Goal: Answer question/provide support: Share knowledge or assist other users

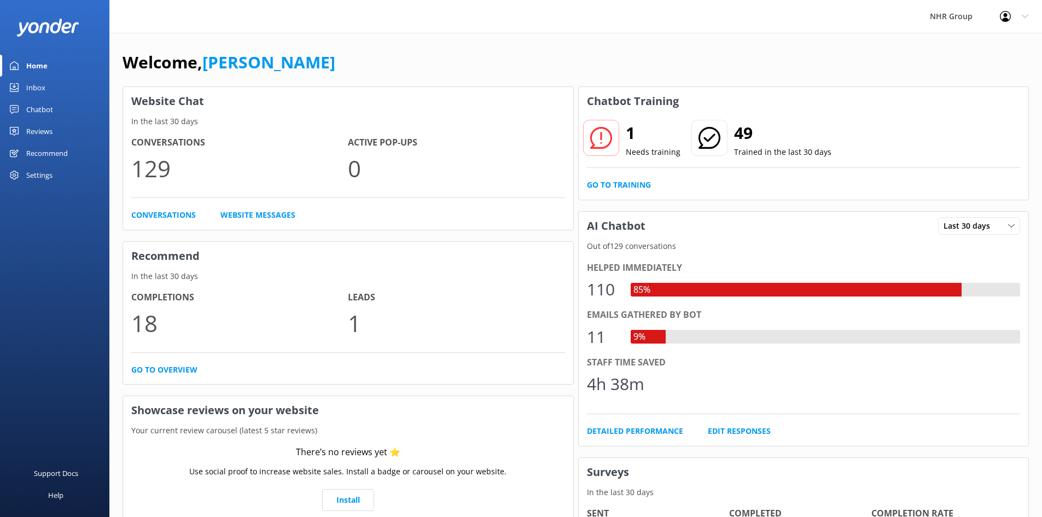
click at [28, 80] on div "Inbox" at bounding box center [35, 88] width 19 height 22
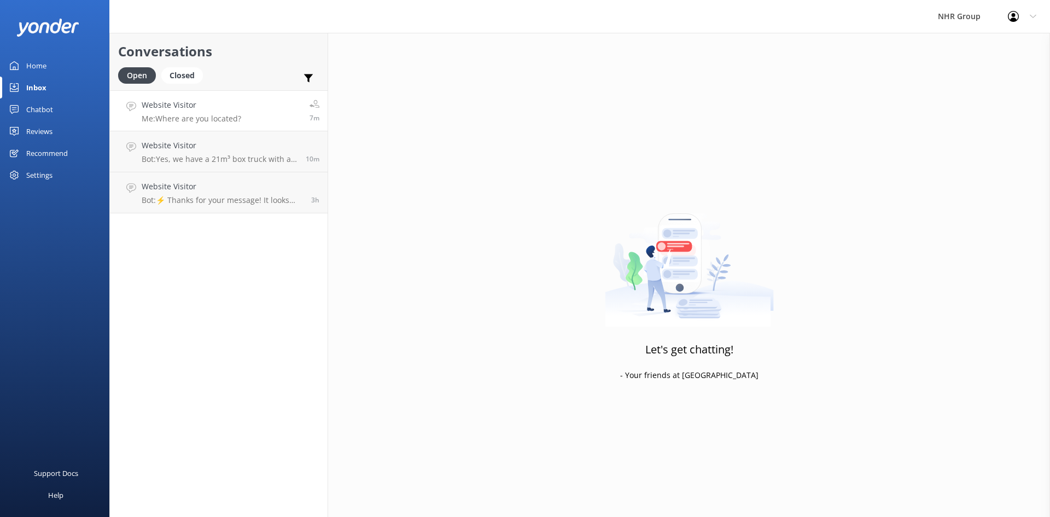
click at [199, 114] on p "Me: Where are you located?" at bounding box center [192, 119] width 100 height 10
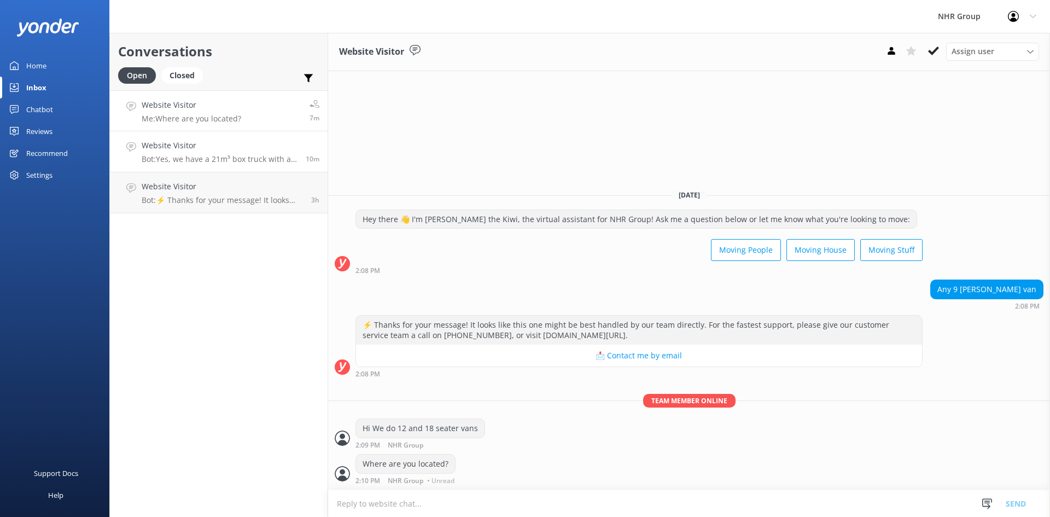
click at [176, 160] on p "Bot: Yes, we have a 21m³ box truck with a tail lift available. It starts from $…" at bounding box center [220, 159] width 156 height 10
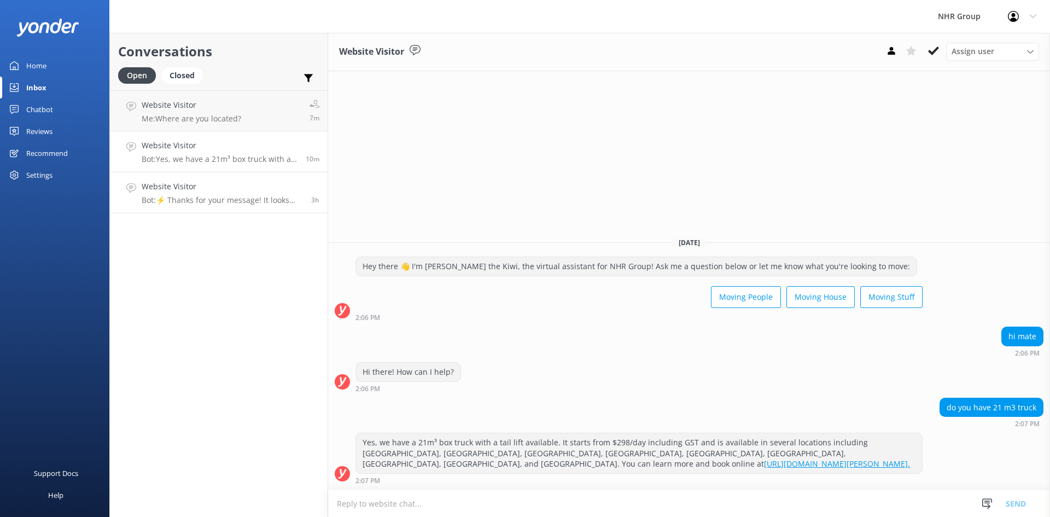
click at [193, 190] on h4 "Website Visitor" at bounding box center [222, 187] width 161 height 12
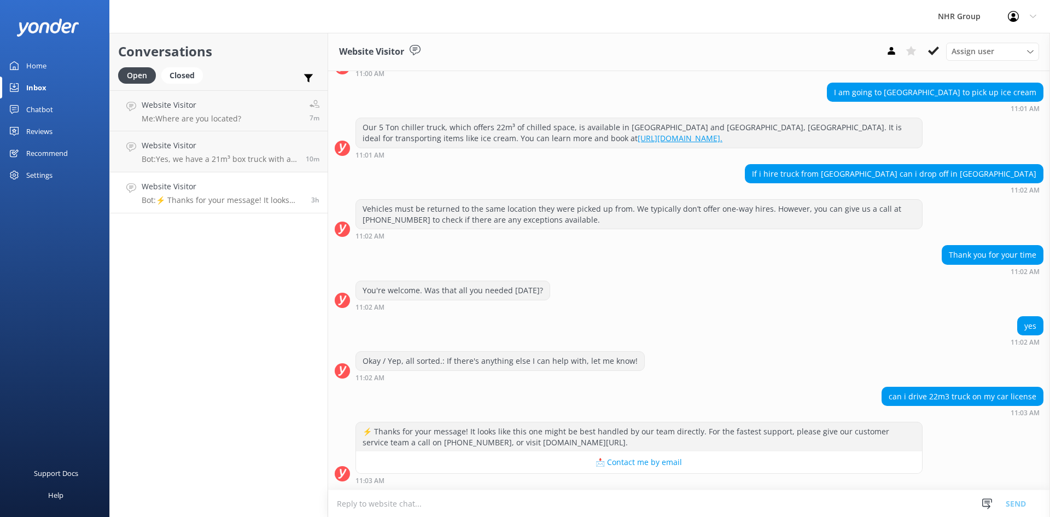
scroll to position [169, 0]
click at [49, 70] on link "Home" at bounding box center [54, 66] width 109 height 22
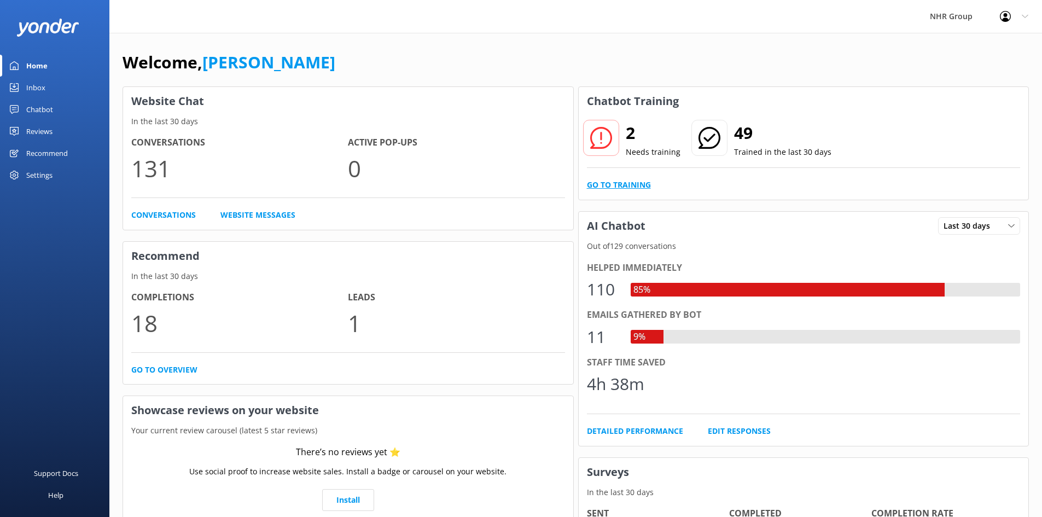
click at [632, 181] on link "Go to Training" at bounding box center [619, 185] width 64 height 12
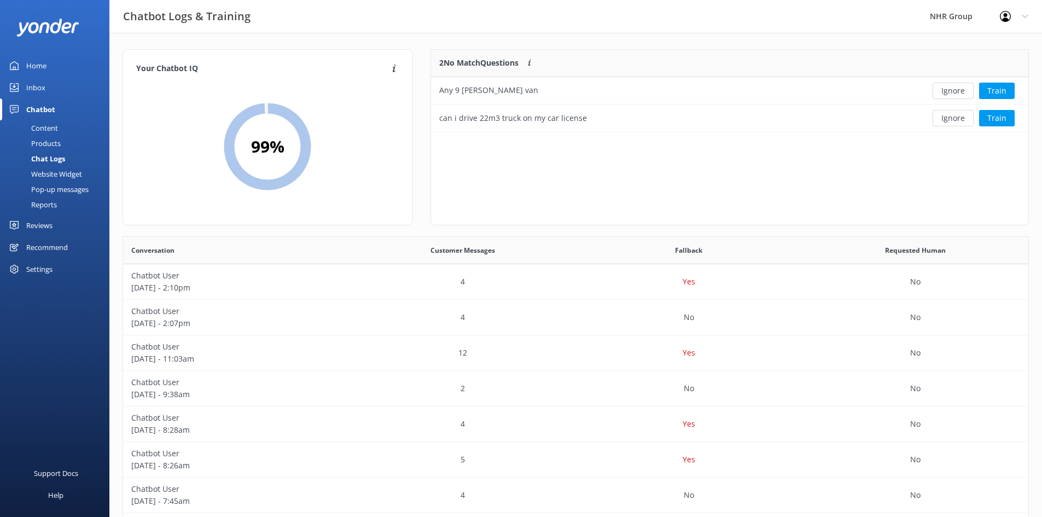
scroll to position [74, 589]
click at [985, 91] on button "Train" at bounding box center [997, 91] width 36 height 16
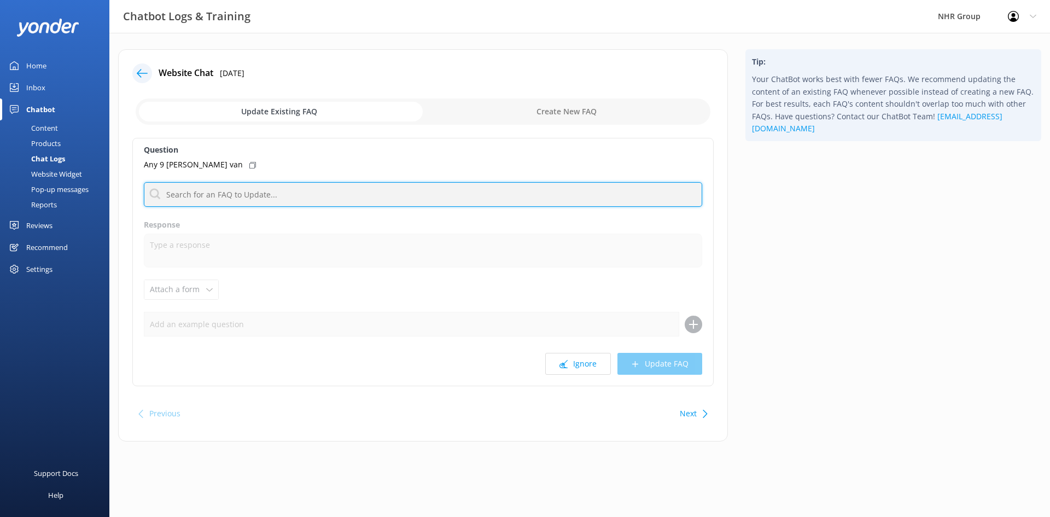
click at [212, 199] on input "text" at bounding box center [423, 194] width 559 height 25
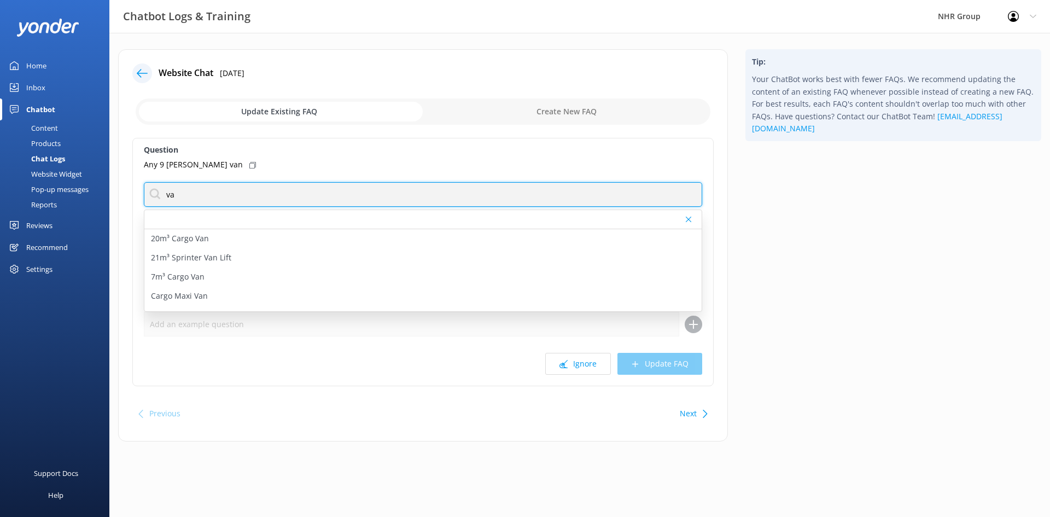
type input "v"
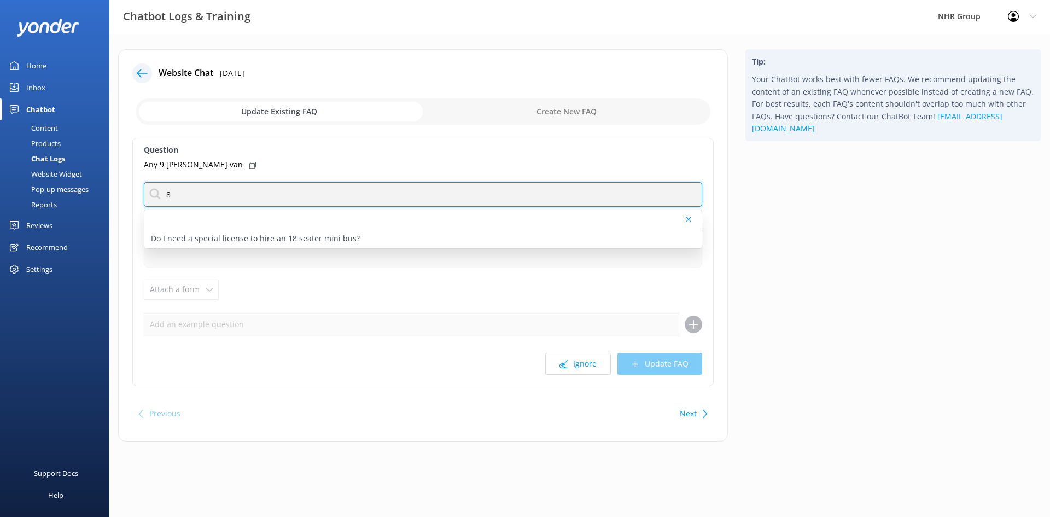
type input "8"
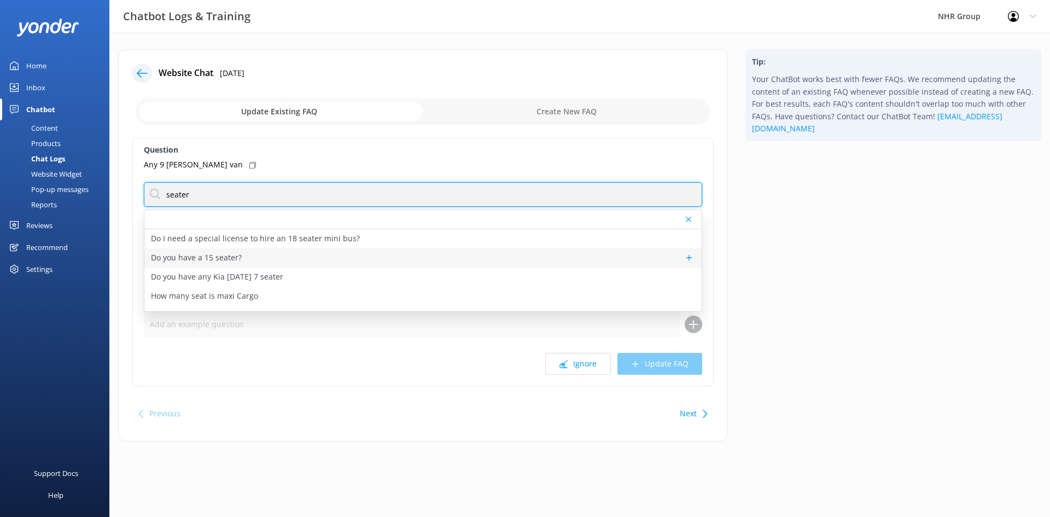
type input "seater"
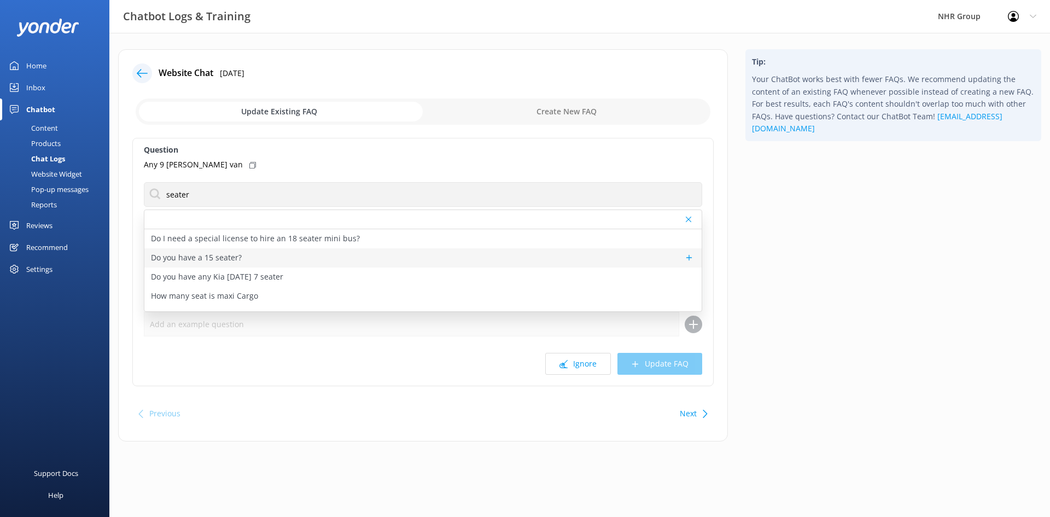
click at [198, 257] on p "Do you have a 15 seater?" at bounding box center [196, 258] width 91 height 12
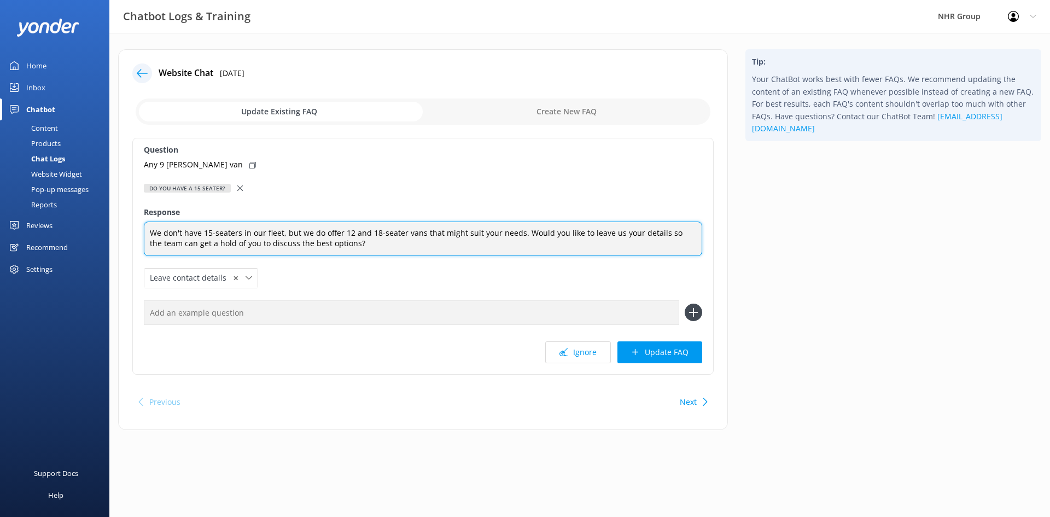
drag, startPoint x: 295, startPoint y: 232, endPoint x: 149, endPoint y: 220, distance: 147.1
click at [149, 220] on div "Question Any 9 searer van Do you have a 15 seater? Do I need a special license …" at bounding box center [423, 256] width 582 height 237
click at [217, 246] on textarea "We offer 12 and 18-seater vans that might suit your needs. Would you like to le…" at bounding box center [423, 239] width 559 height 34
paste textarea "https://nhrgroup.co.nz/rentals/vans/minibus"
type textarea "We offer 12 and 18-seater vans that might suit your needs. Would you like to le…"
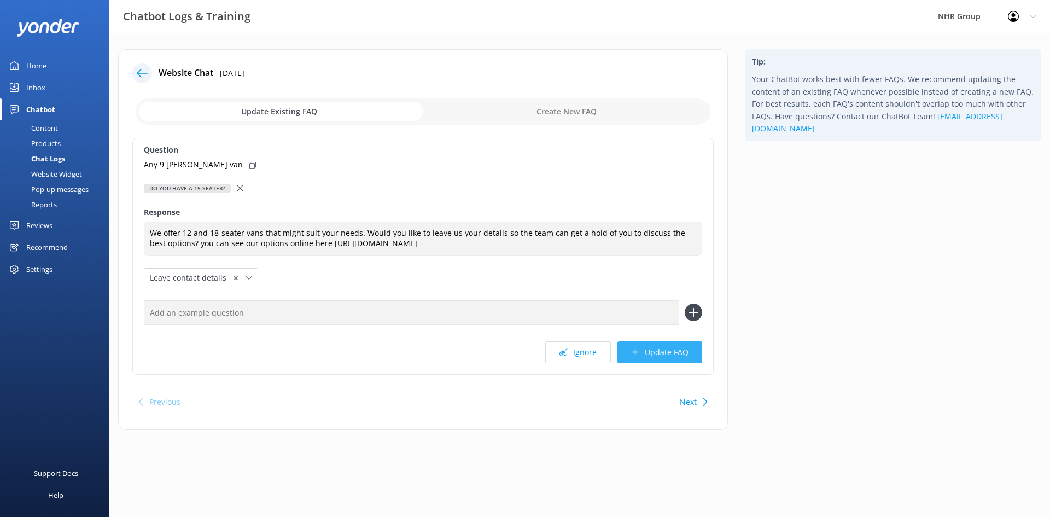
click at [665, 352] on button "Update FAQ" at bounding box center [660, 352] width 85 height 22
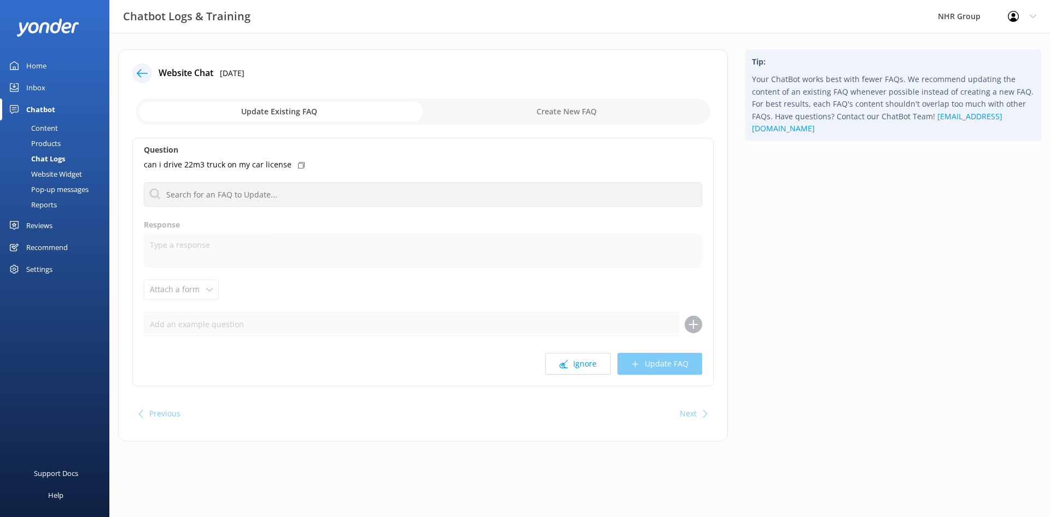
click at [475, 109] on input "checkbox" at bounding box center [423, 111] width 575 height 26
checkbox input "true"
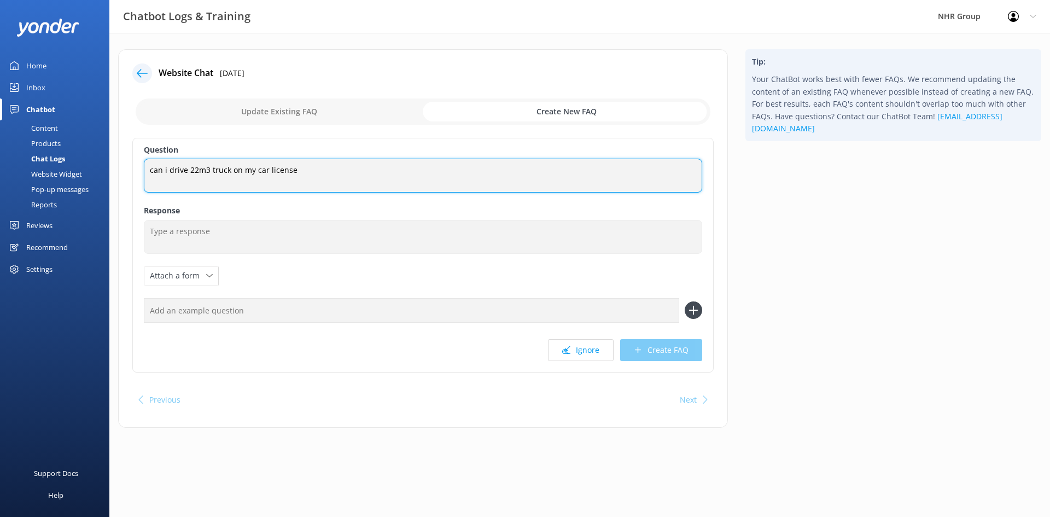
drag, startPoint x: 153, startPoint y: 170, endPoint x: 152, endPoint y: 182, distance: 11.5
click at [153, 174] on textarea "can i drive 22m3 truck on my car license" at bounding box center [423, 176] width 559 height 34
type textarea "Can i drive 22m3 truck on my car license"
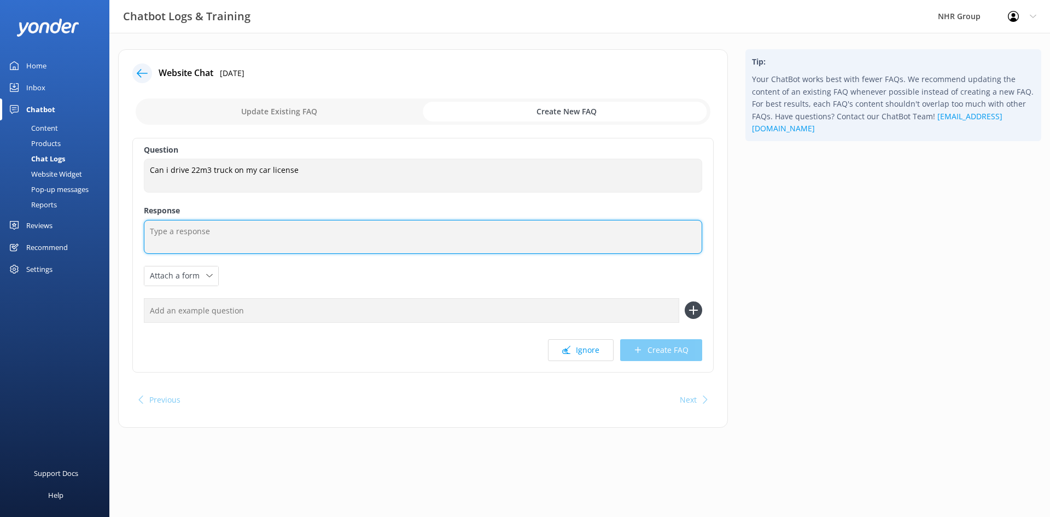
click at [206, 242] on textarea at bounding box center [423, 237] width 559 height 34
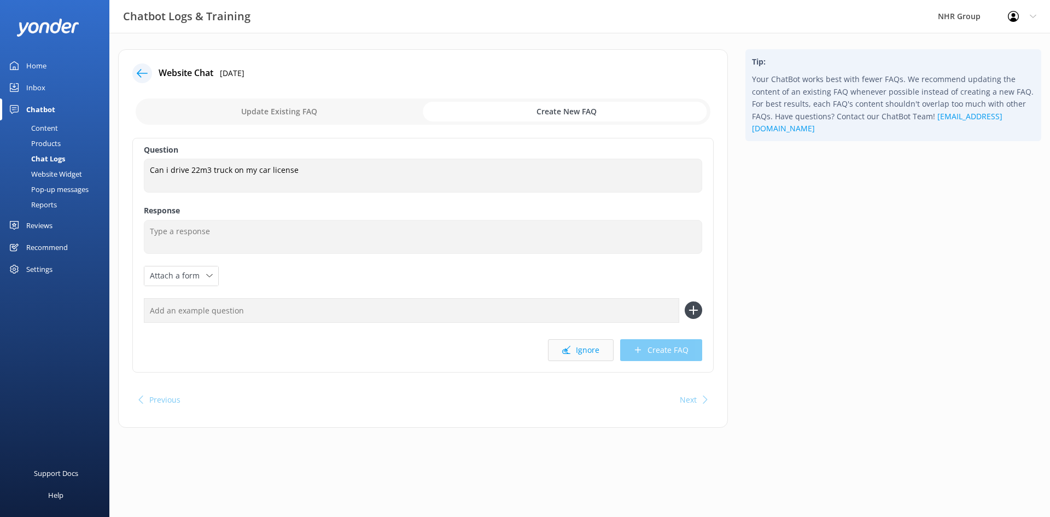
click at [598, 344] on button "Ignore" at bounding box center [581, 350] width 66 height 22
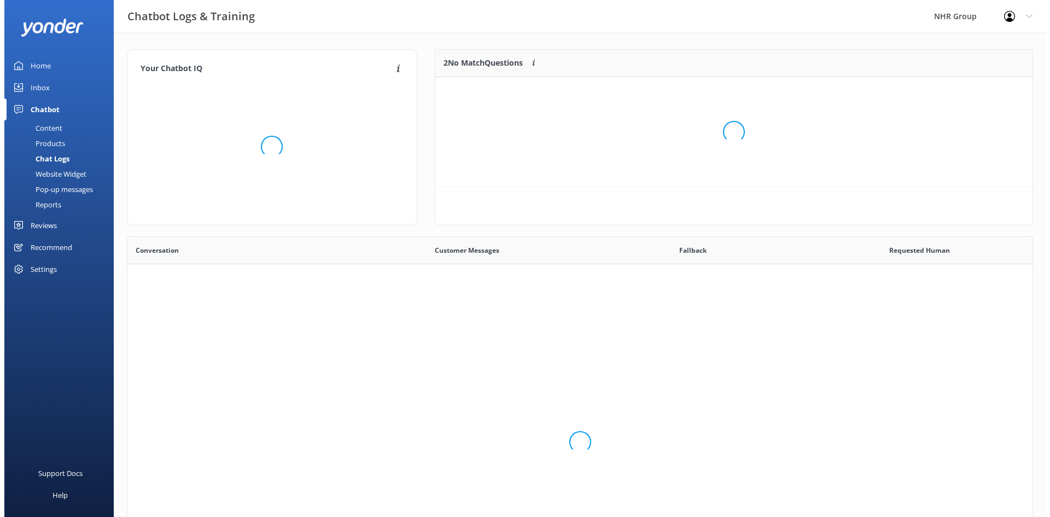
scroll to position [375, 897]
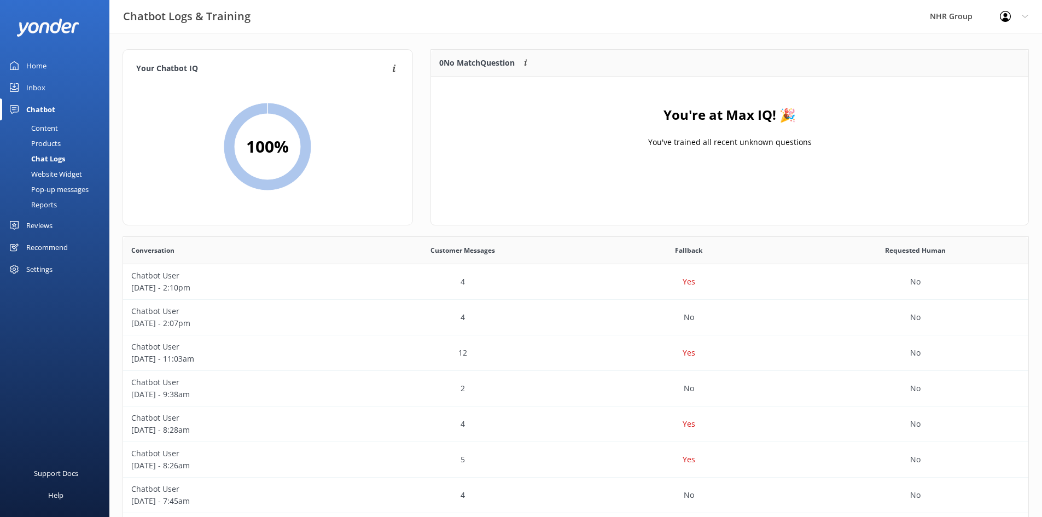
click at [29, 90] on div "Inbox" at bounding box center [35, 88] width 19 height 22
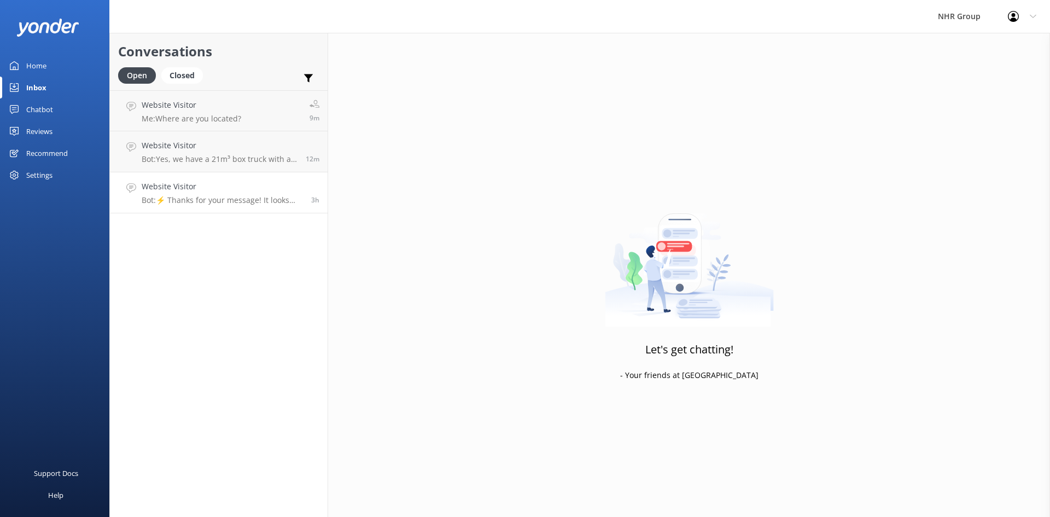
click at [219, 200] on p "Bot: ⚡ Thanks for your message! It looks like this one might be best handled by…" at bounding box center [222, 200] width 161 height 10
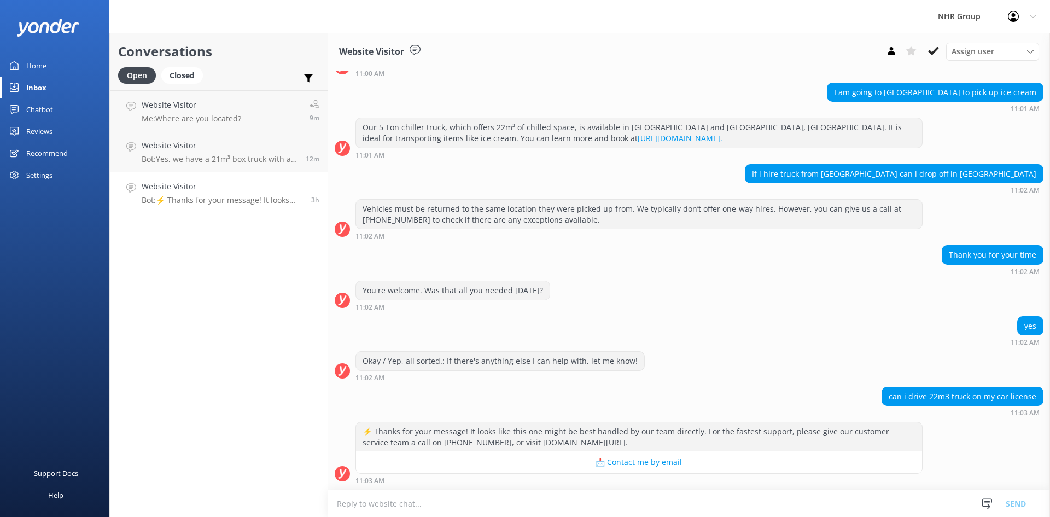
scroll to position [169, 0]
click at [895, 48] on icon at bounding box center [891, 50] width 11 height 11
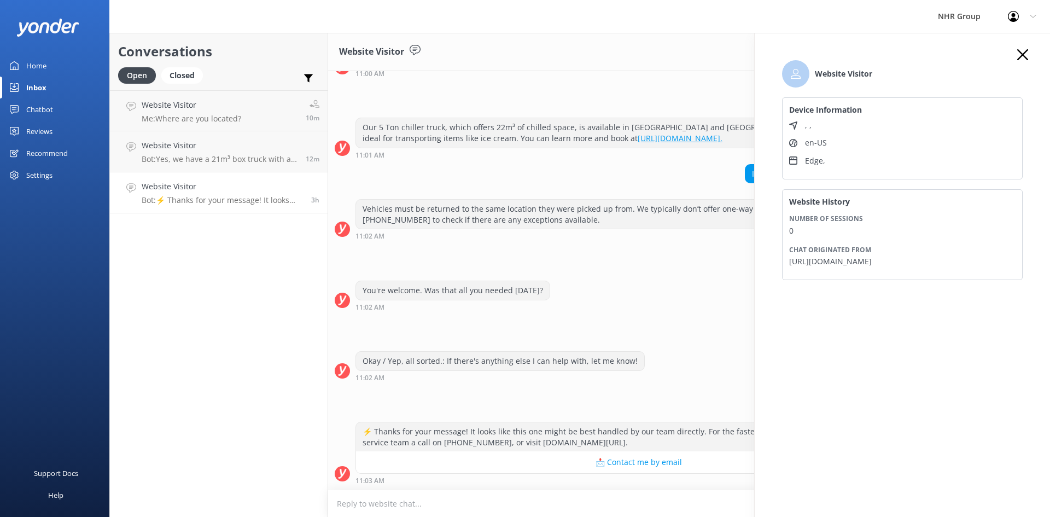
click at [1025, 56] on icon "button" at bounding box center [1023, 54] width 11 height 11
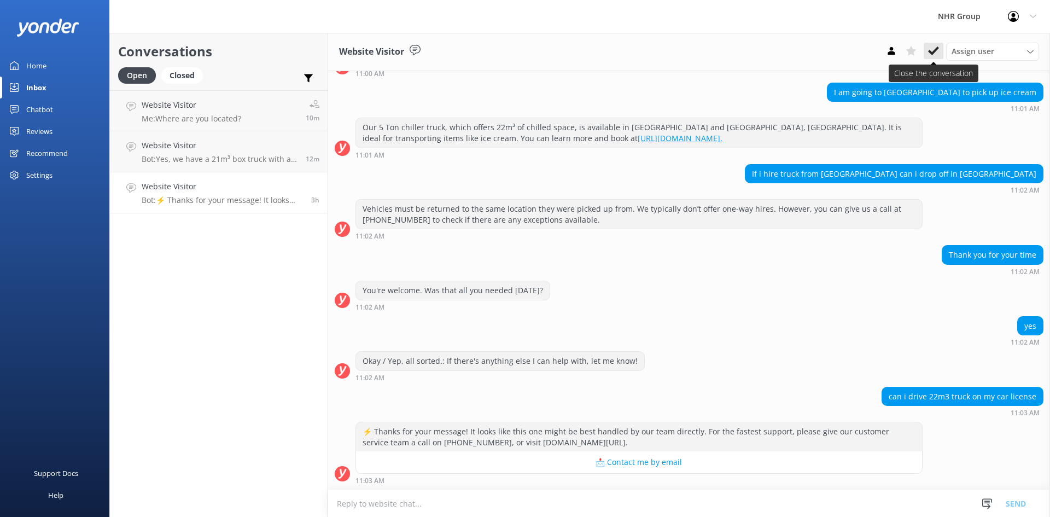
click at [937, 55] on icon at bounding box center [933, 50] width 11 height 11
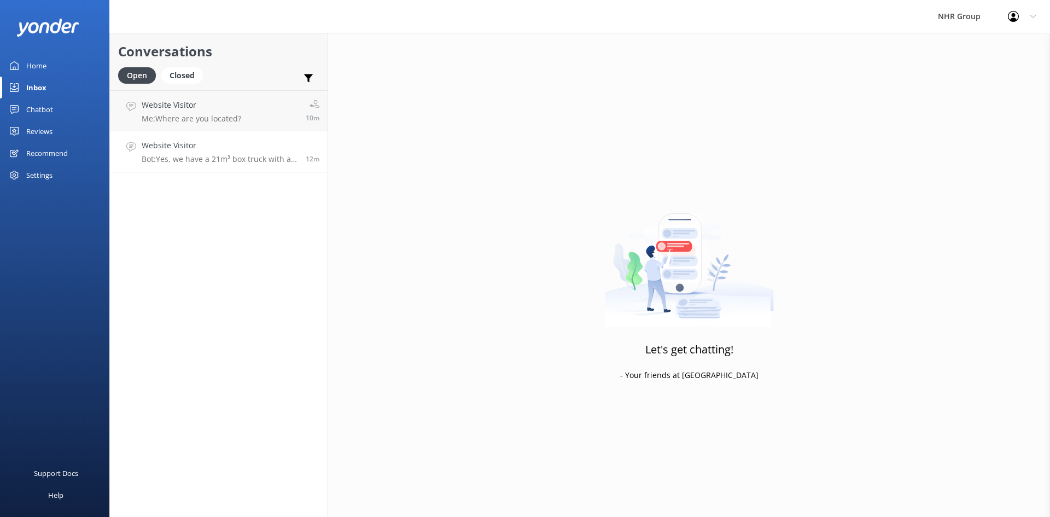
click at [165, 139] on link "Website Visitor Bot: Yes, we have a 21m³ box truck with a tail lift available. …" at bounding box center [219, 151] width 218 height 41
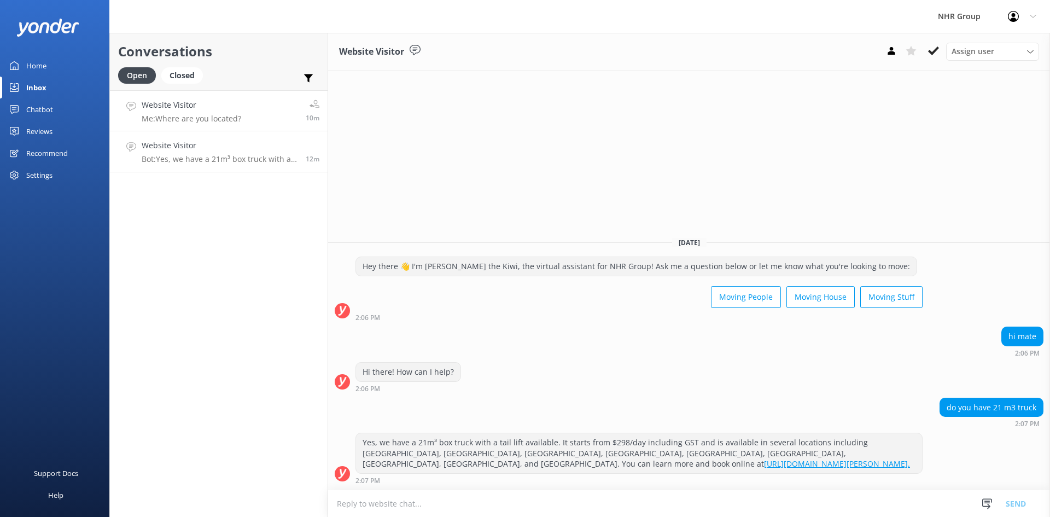
click at [194, 113] on div "Website Visitor Me: Where are you located?" at bounding box center [192, 111] width 100 height 24
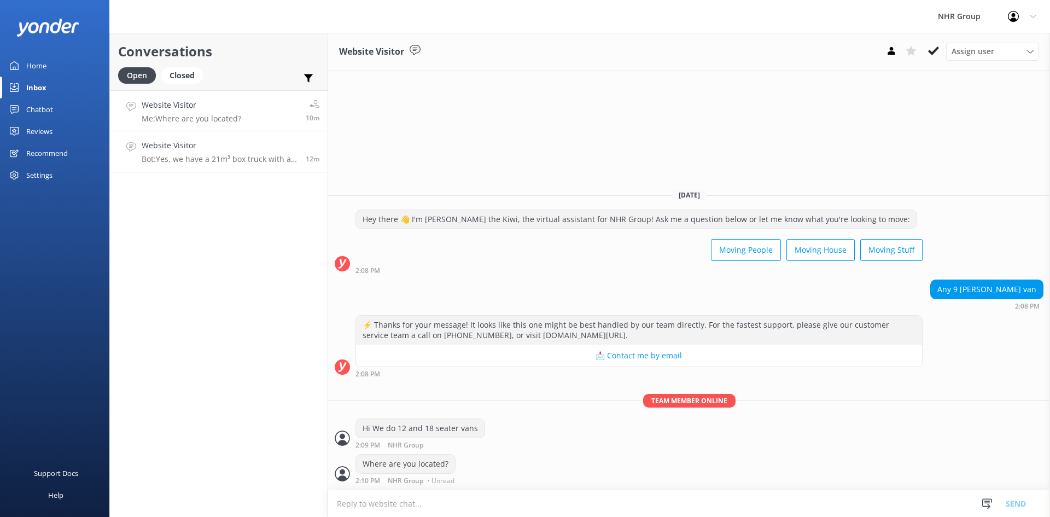
click at [237, 153] on div "Website Visitor Bot: Yes, we have a 21m³ box truck with a tail lift available. …" at bounding box center [220, 152] width 156 height 24
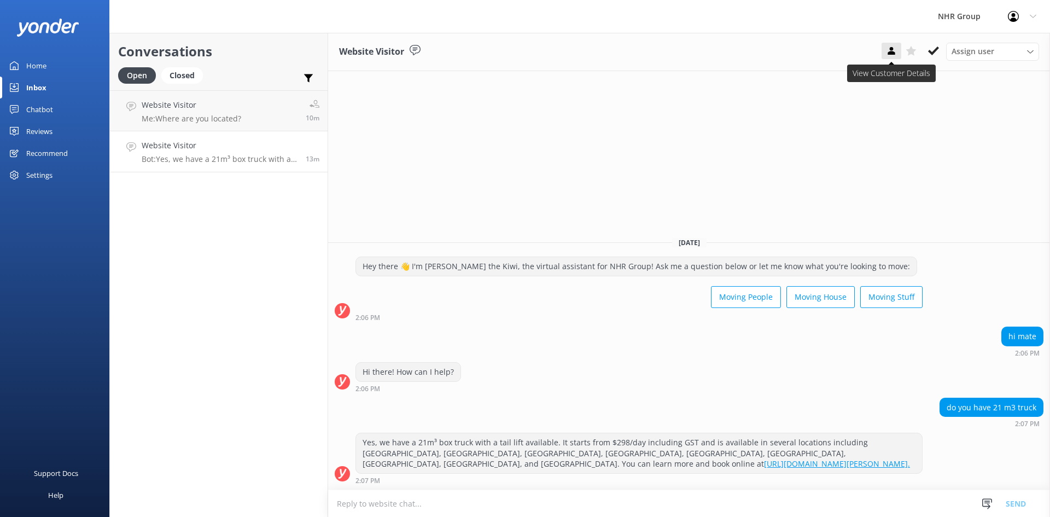
click at [891, 49] on use at bounding box center [891, 51] width 7 height 8
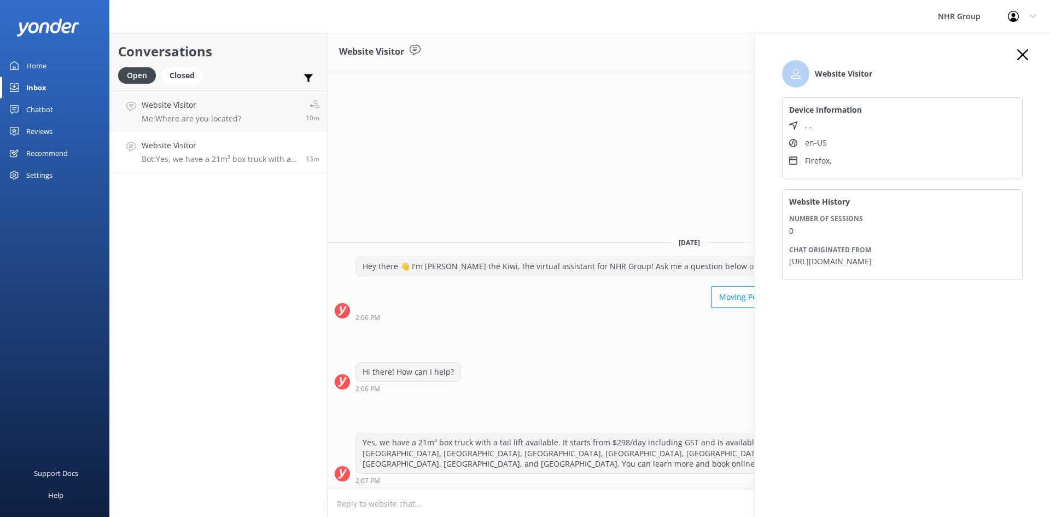
click at [1023, 53] on icon "button" at bounding box center [1023, 54] width 11 height 11
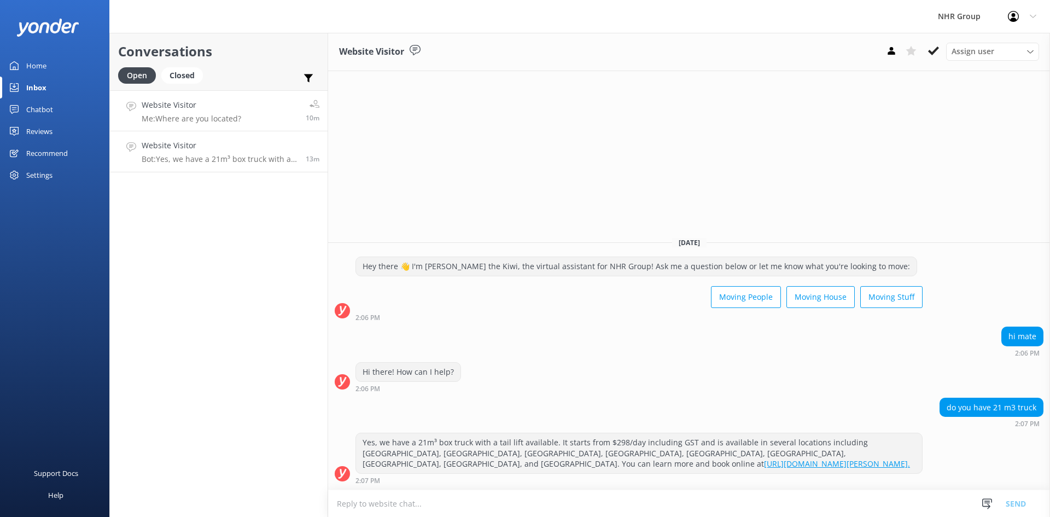
click at [244, 110] on link "Website Visitor Me: Where are you located? 10m" at bounding box center [219, 110] width 218 height 41
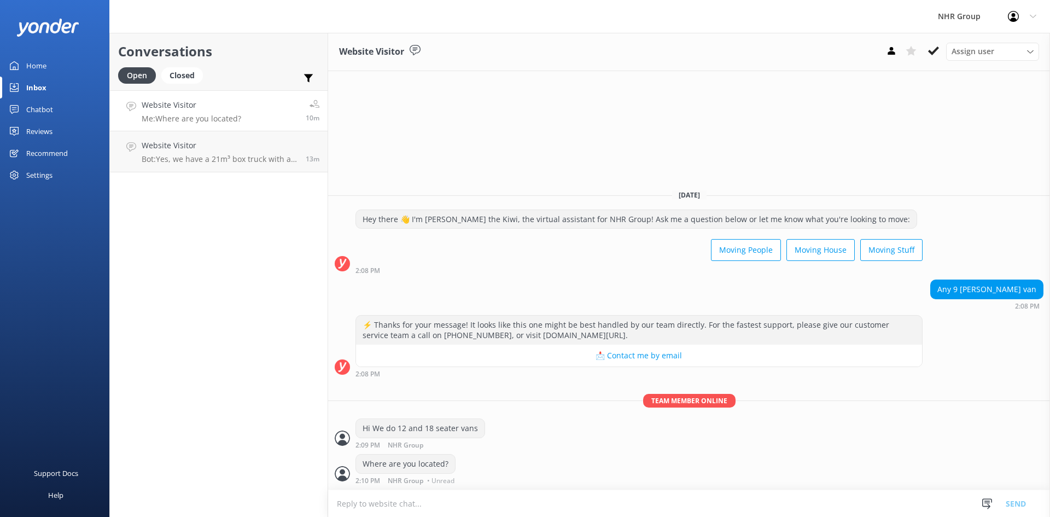
click at [32, 62] on div "Home" at bounding box center [36, 66] width 20 height 22
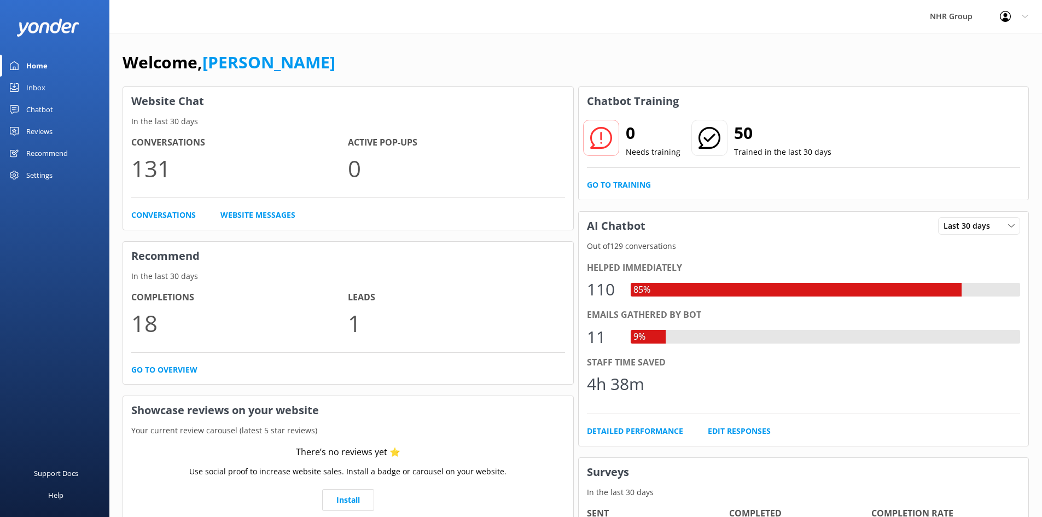
click at [36, 78] on div "Inbox" at bounding box center [35, 88] width 19 height 22
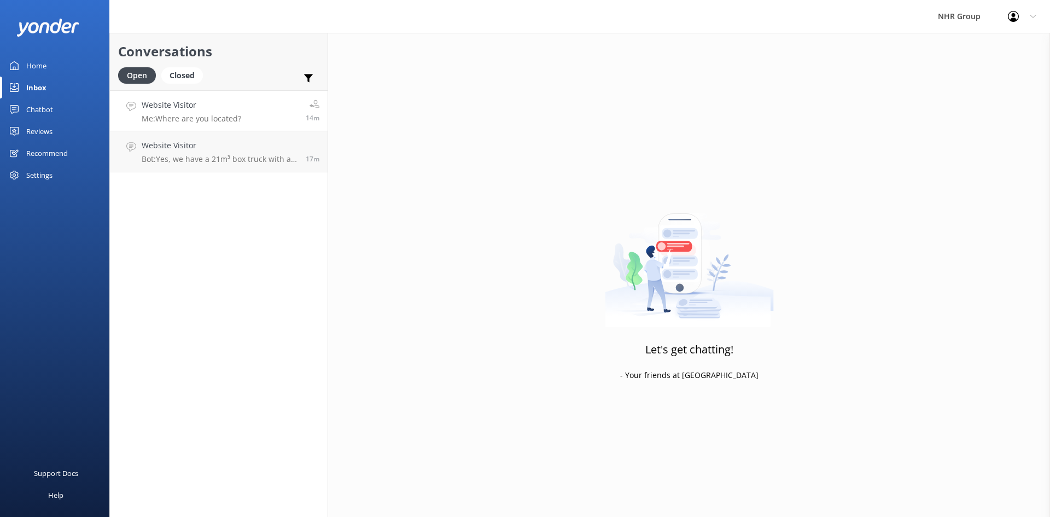
click at [189, 111] on div "Website Visitor Me: Where are you located?" at bounding box center [192, 111] width 100 height 24
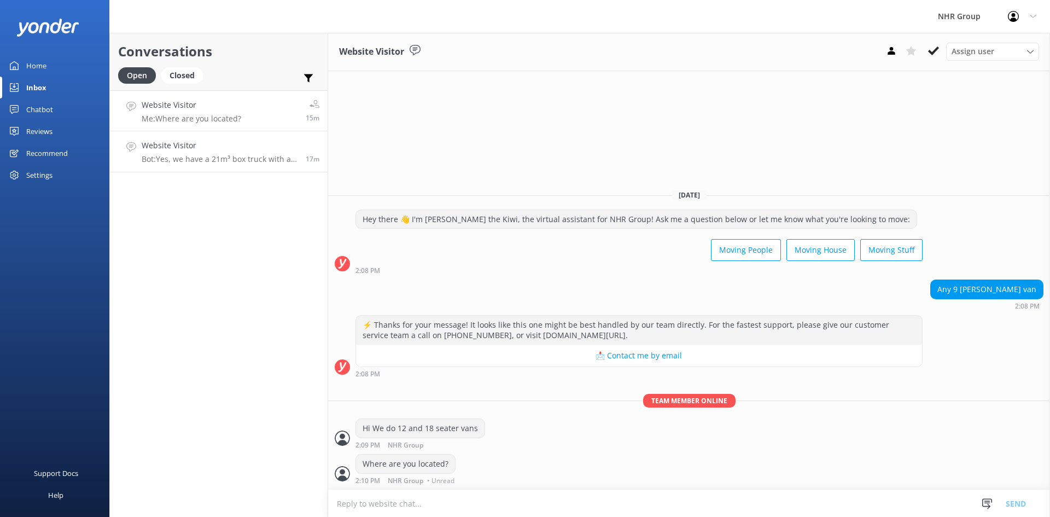
click at [217, 165] on link "Website Visitor Bot: Yes, we have a 21m³ box truck with a tail lift available. …" at bounding box center [219, 151] width 218 height 41
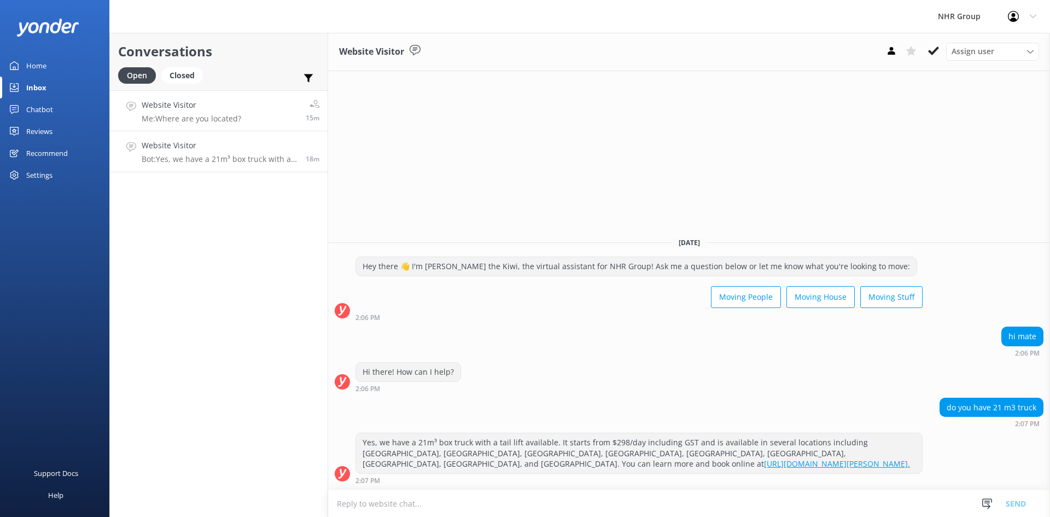
click at [254, 107] on link "Website Visitor Me: Where are you located? 15m" at bounding box center [219, 110] width 218 height 41
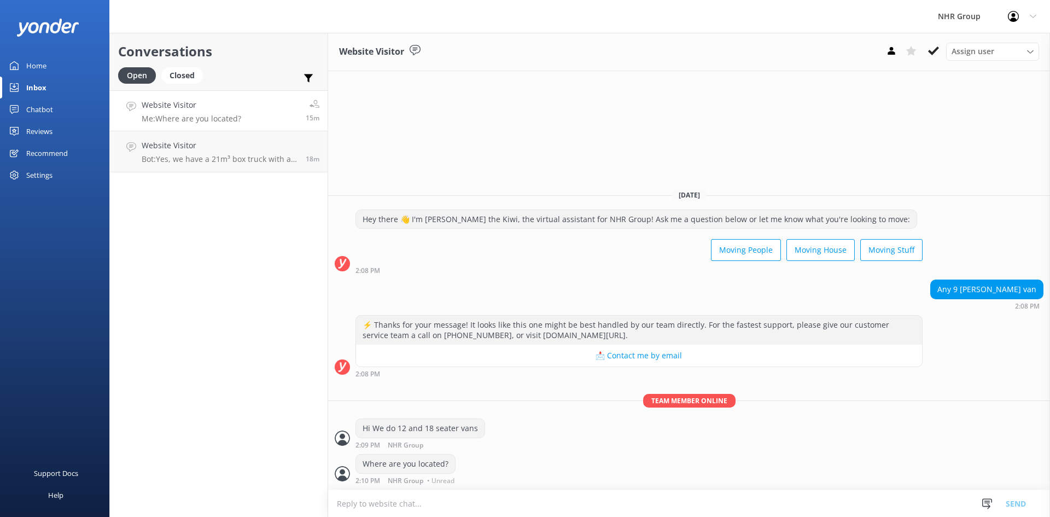
click at [40, 65] on div "Home" at bounding box center [36, 66] width 20 height 22
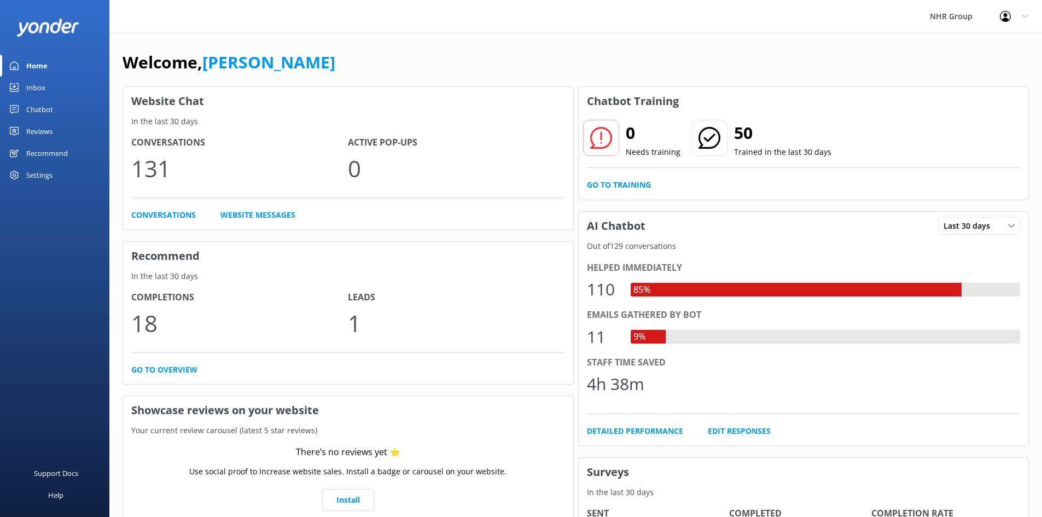
click at [45, 88] on link "Inbox" at bounding box center [54, 88] width 109 height 22
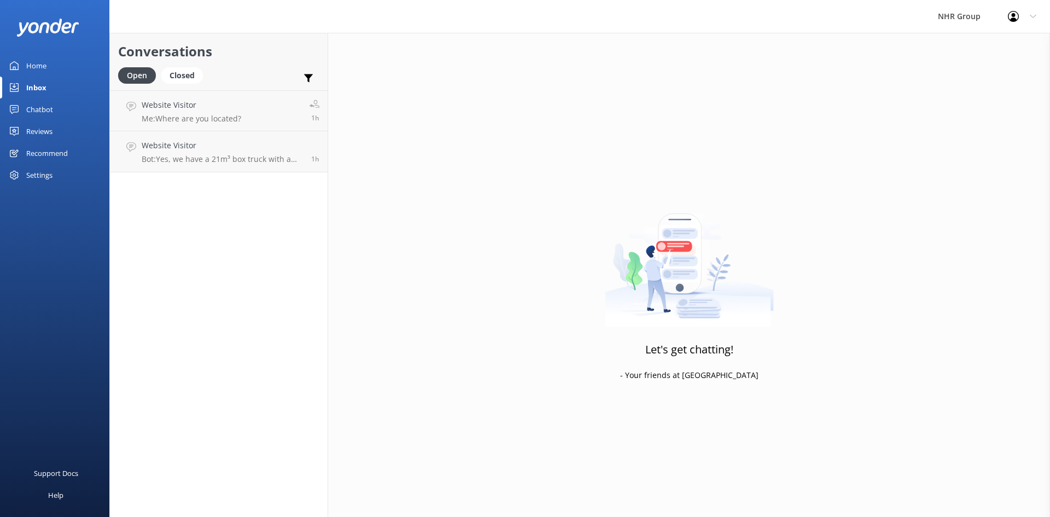
click at [33, 71] on div "Home" at bounding box center [36, 66] width 20 height 22
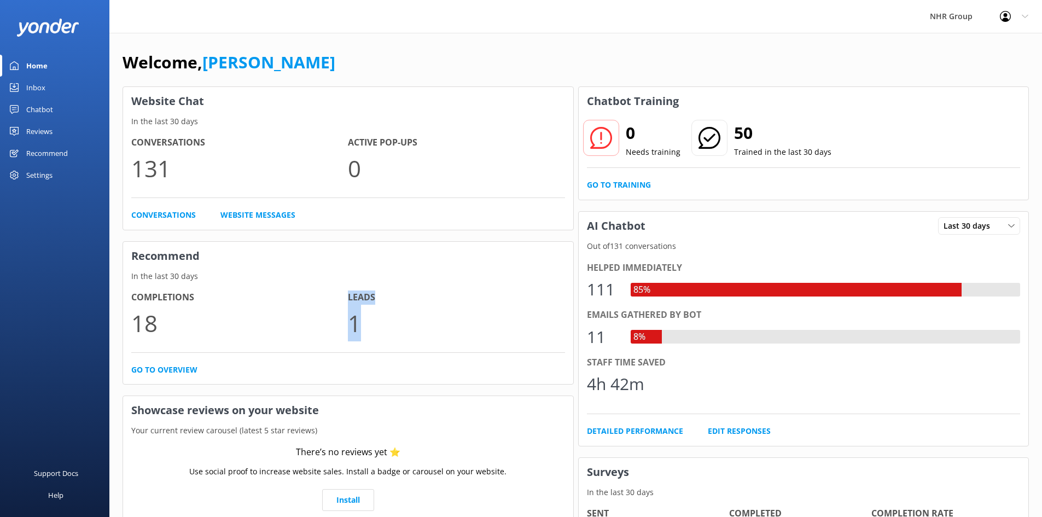
drag, startPoint x: 361, startPoint y: 322, endPoint x: 320, endPoint y: 323, distance: 41.6
click at [322, 323] on div "Completions 18 Leads 1" at bounding box center [348, 322] width 434 height 62
click at [322, 320] on p "18" at bounding box center [239, 323] width 217 height 37
click at [326, 270] on p "In the last 30 days" at bounding box center [348, 276] width 450 height 12
click at [41, 89] on div "Inbox" at bounding box center [35, 88] width 19 height 22
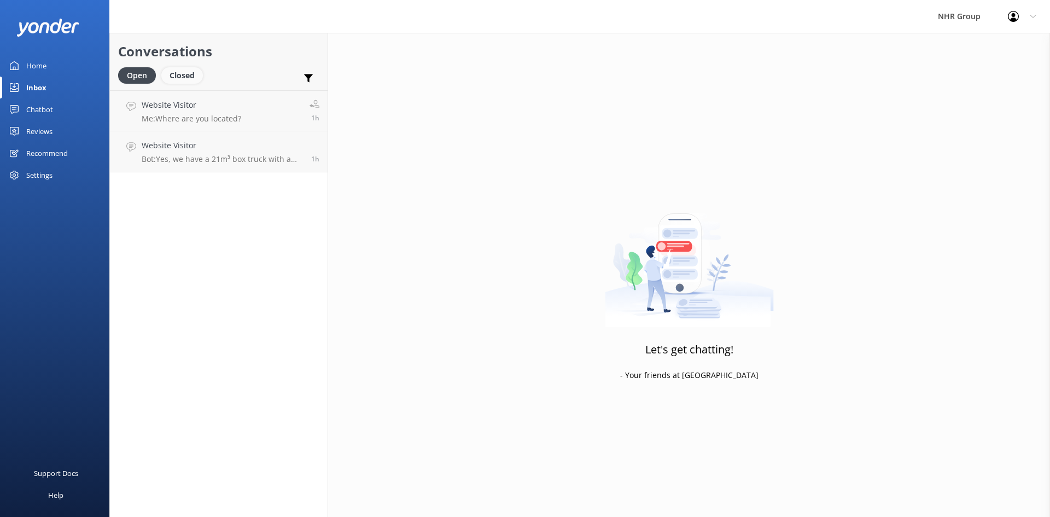
click at [178, 77] on div "Closed" at bounding box center [182, 75] width 42 height 16
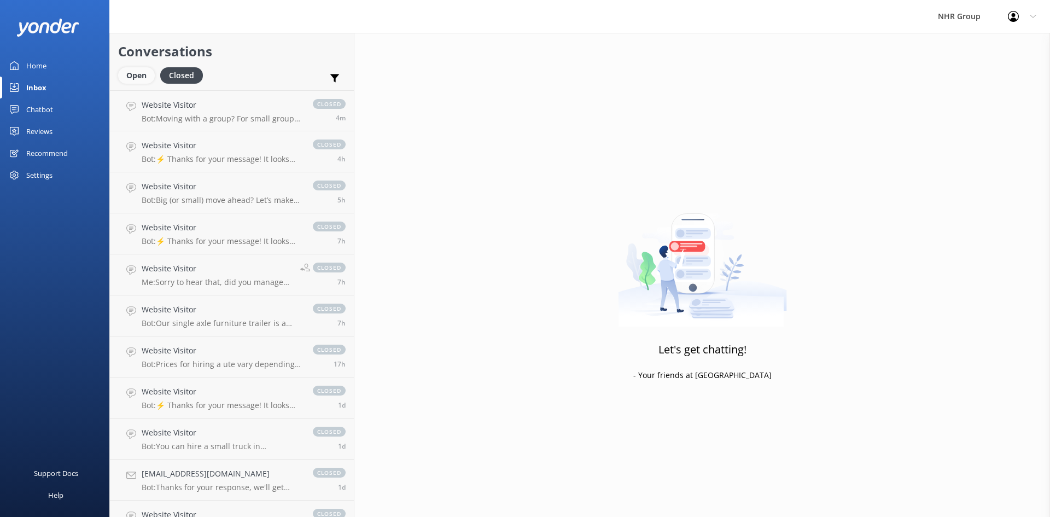
click at [139, 76] on div "Open" at bounding box center [136, 75] width 37 height 16
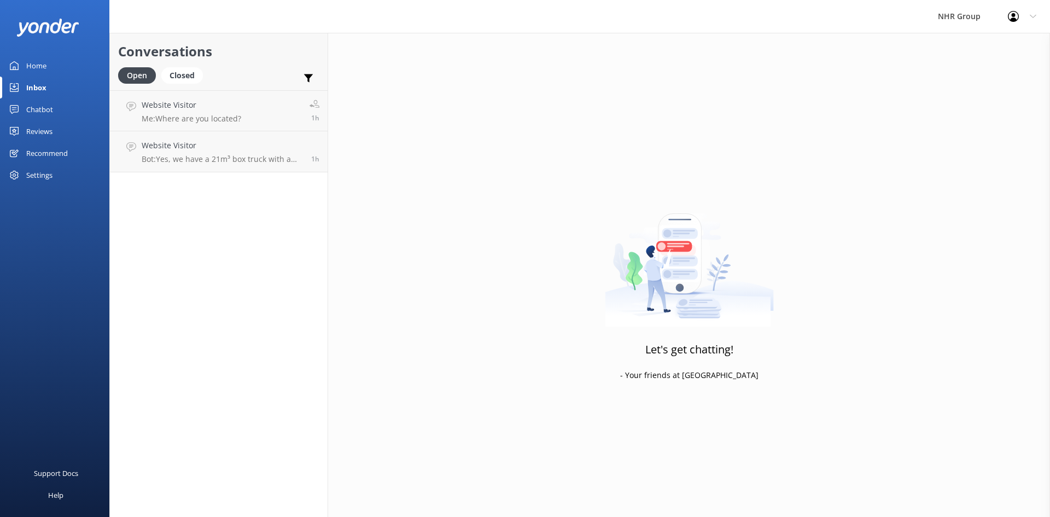
click at [56, 66] on link "Home" at bounding box center [54, 66] width 109 height 22
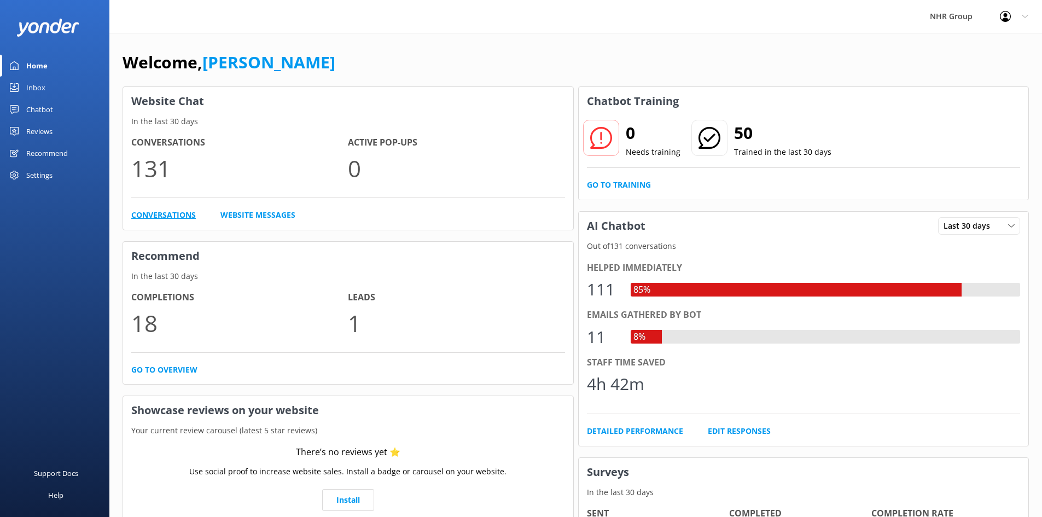
click at [177, 214] on link "Conversations" at bounding box center [163, 215] width 65 height 12
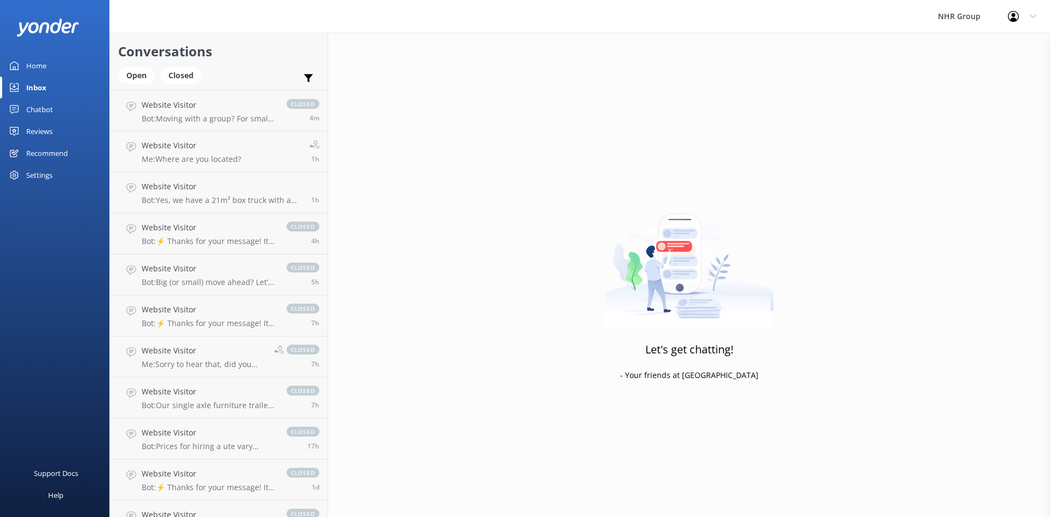
click at [47, 67] on link "Home" at bounding box center [54, 66] width 109 height 22
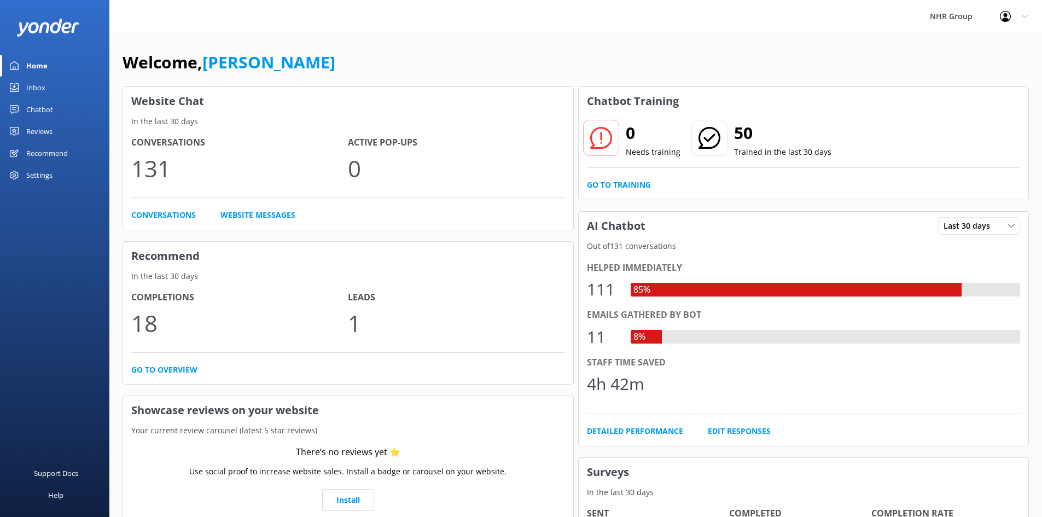
click at [47, 109] on div "Chatbot" at bounding box center [39, 109] width 27 height 22
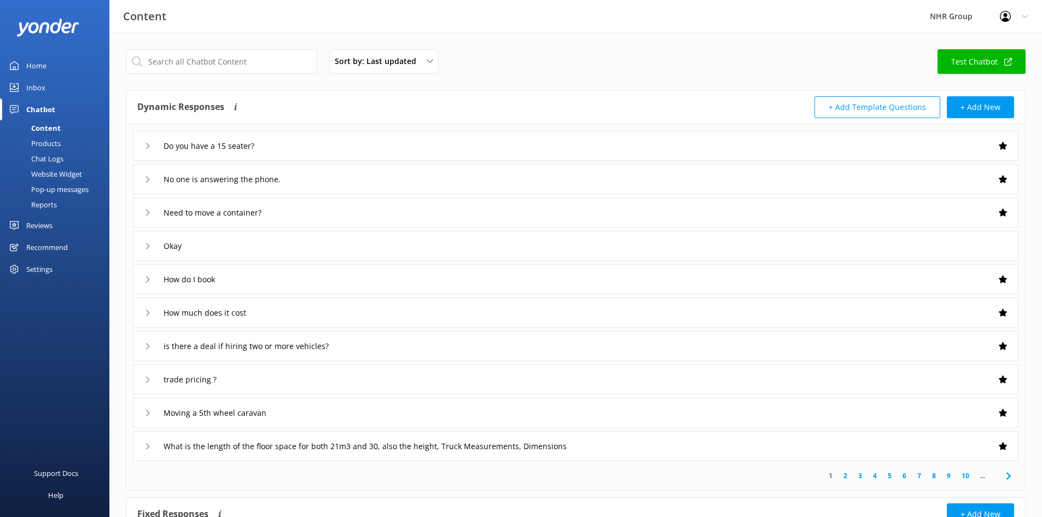
click at [46, 206] on div "Reports" at bounding box center [32, 204] width 50 height 15
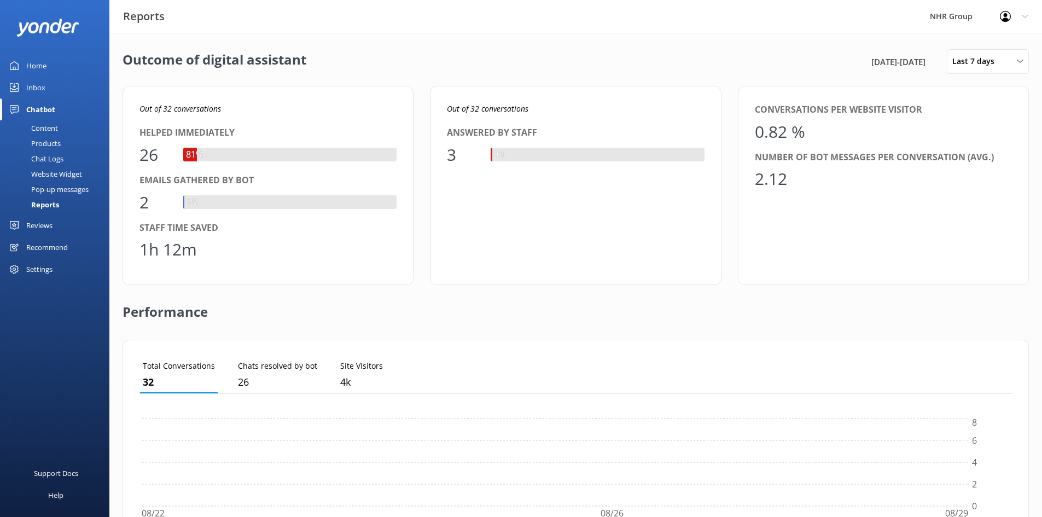
scroll to position [102, 864]
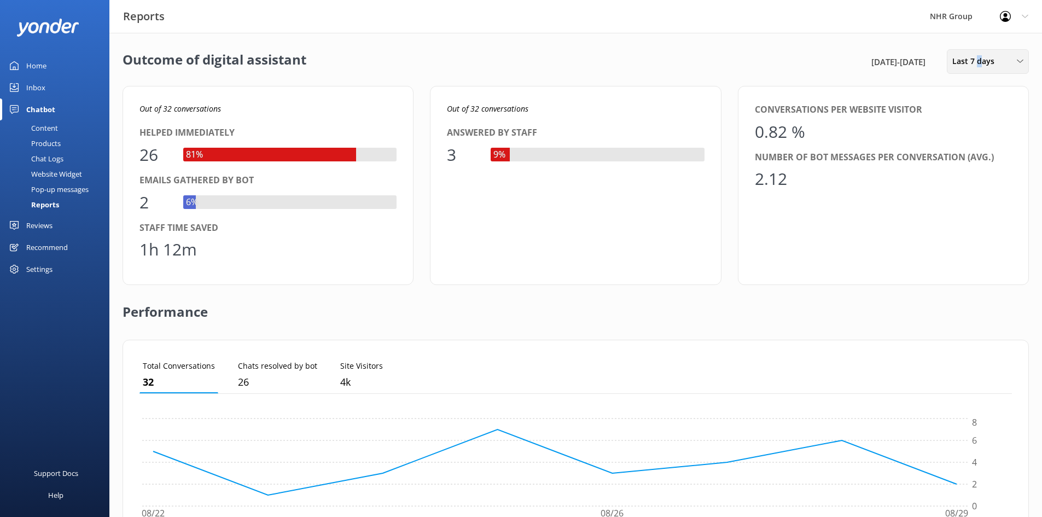
click at [979, 57] on span "Last 7 days" at bounding box center [977, 61] width 49 height 12
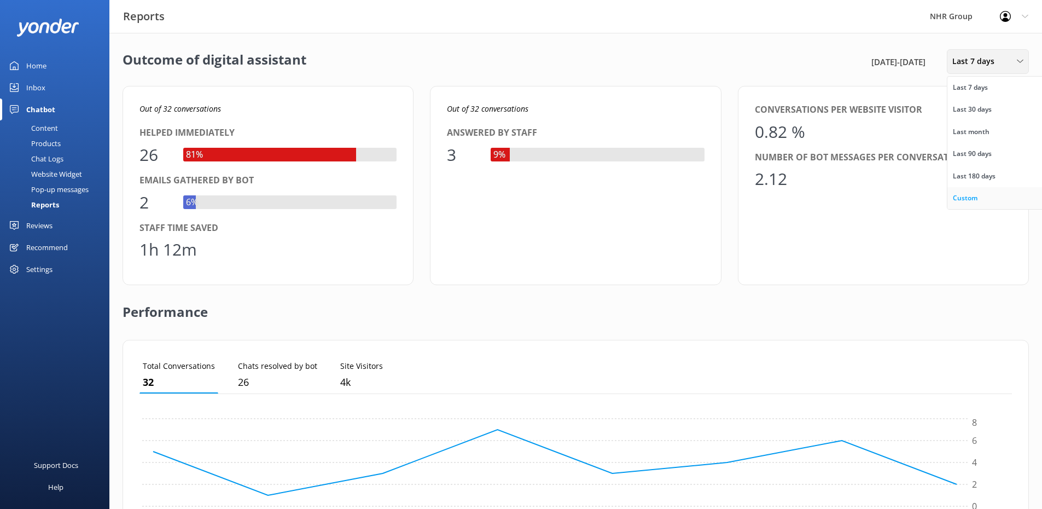
click at [972, 193] on div "Custom" at bounding box center [965, 198] width 25 height 11
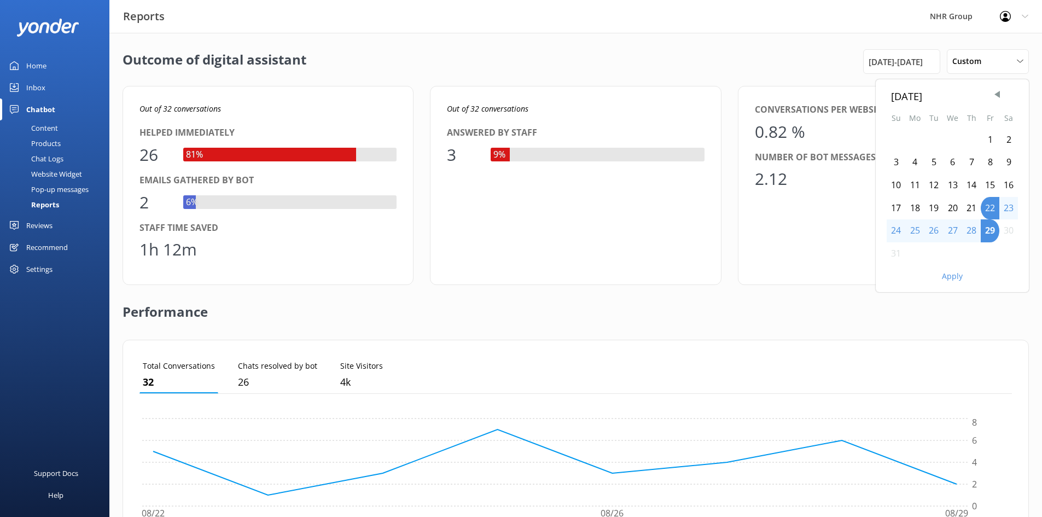
click at [988, 135] on div "1" at bounding box center [990, 140] width 19 height 23
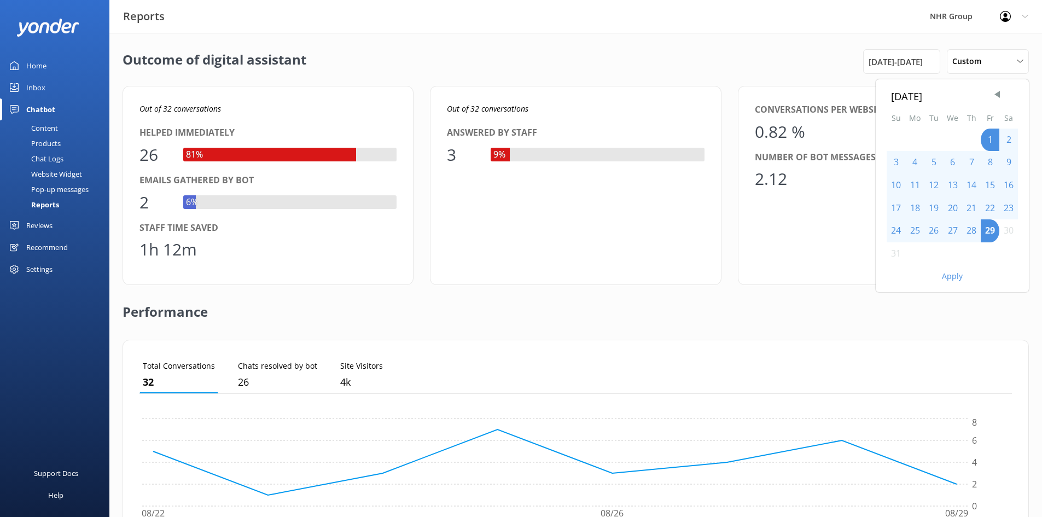
click at [950, 277] on button "Apply" at bounding box center [952, 276] width 21 height 8
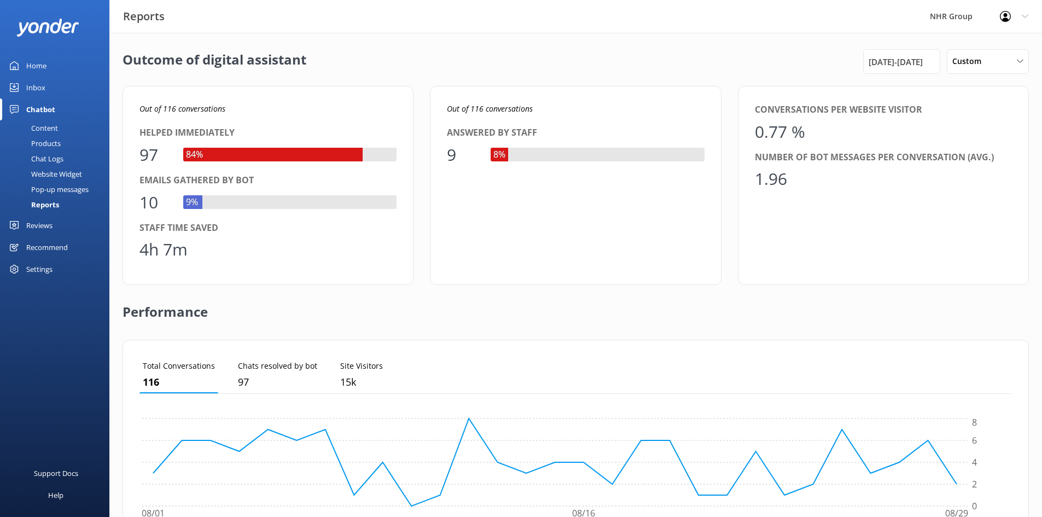
click at [38, 86] on div "Inbox" at bounding box center [35, 88] width 19 height 22
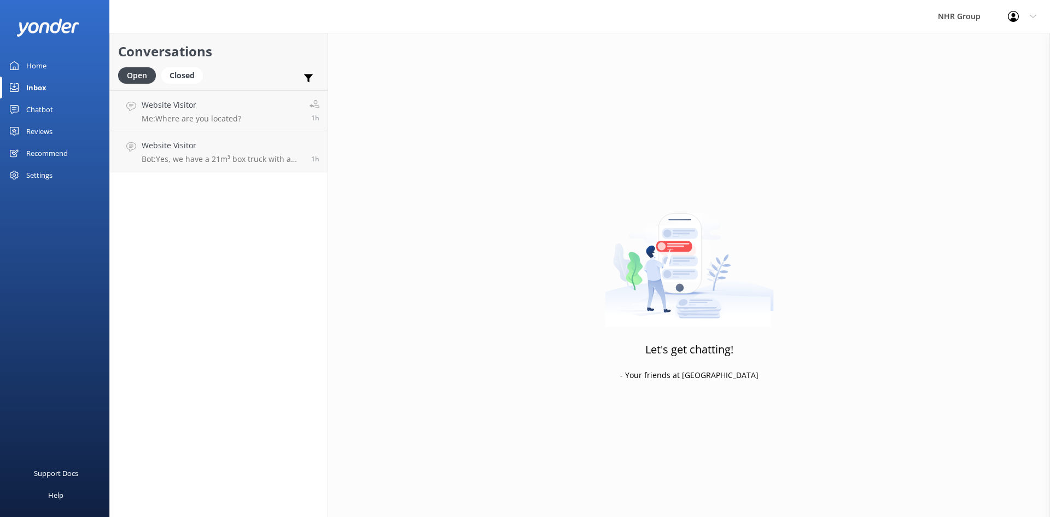
click at [136, 19] on div at bounding box center [68, 16] width 137 height 33
click at [173, 74] on div "Closed" at bounding box center [182, 75] width 42 height 16
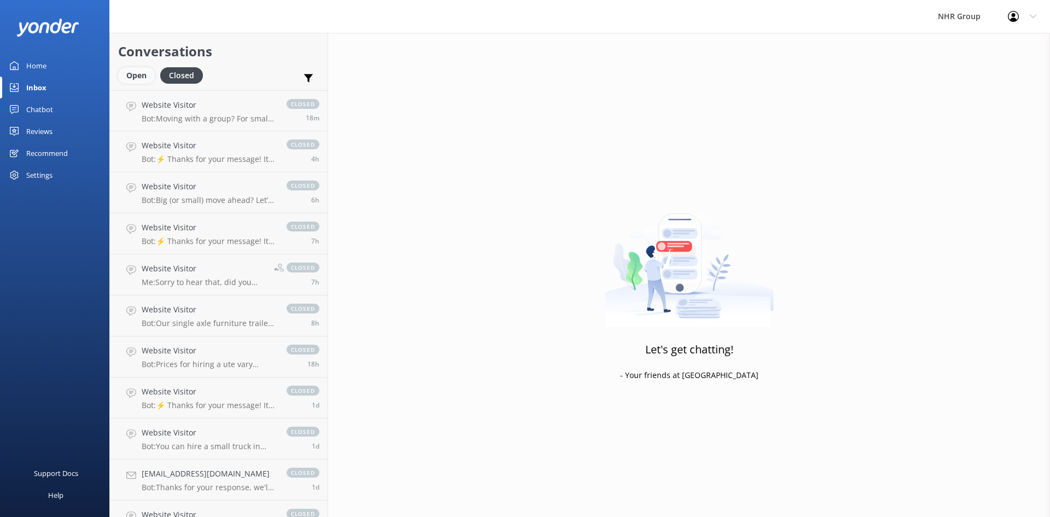
click at [142, 74] on div "Open" at bounding box center [136, 75] width 37 height 16
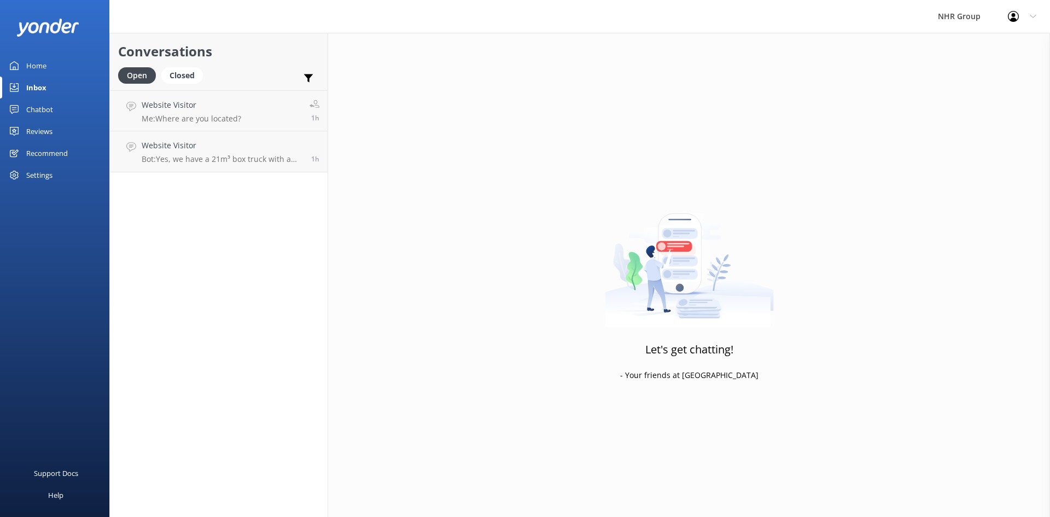
click at [42, 63] on div "Home" at bounding box center [36, 66] width 20 height 22
